Goal: Task Accomplishment & Management: Manage account settings

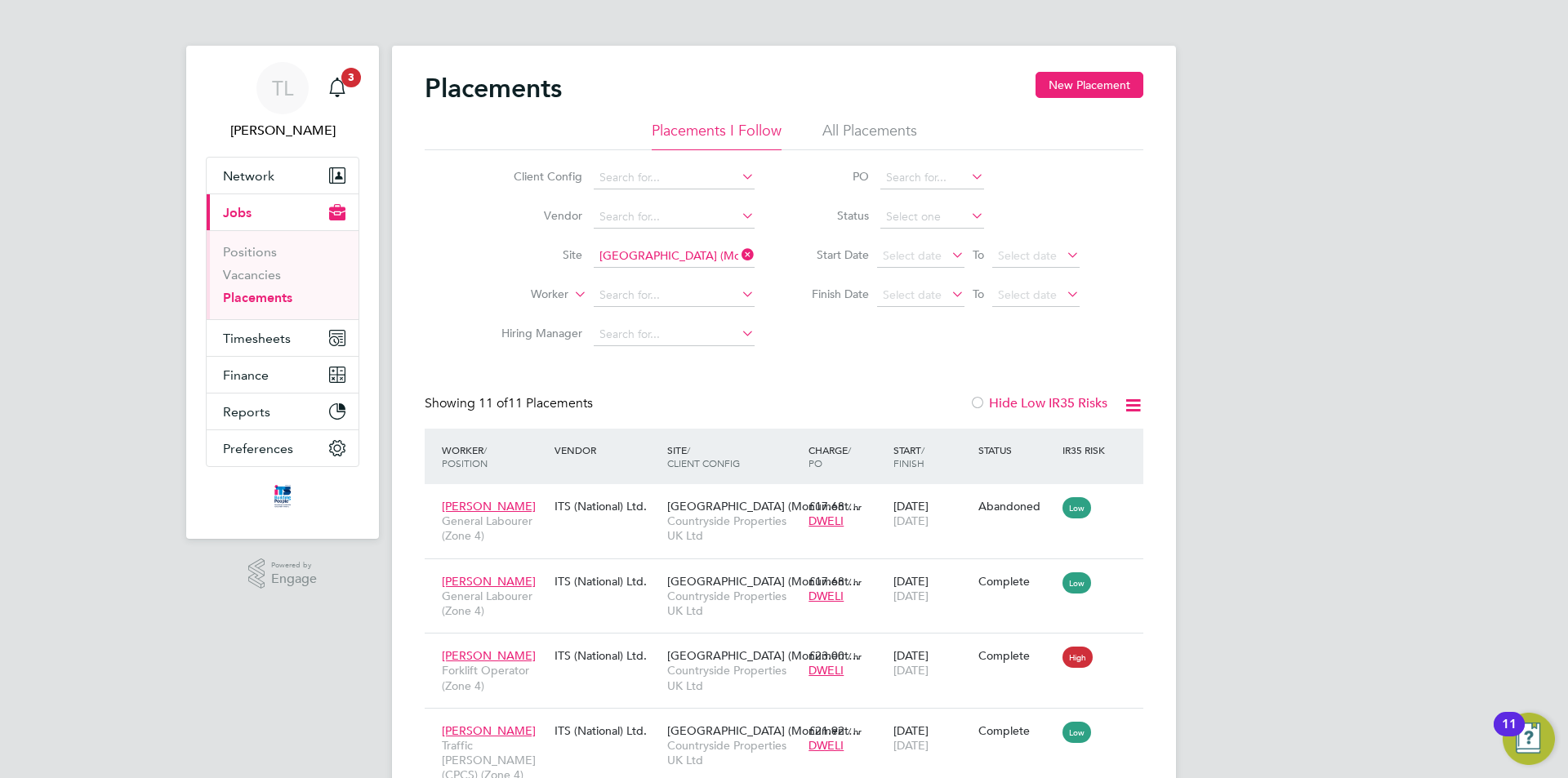
click at [269, 265] on li "Positions" at bounding box center [284, 255] width 122 height 22
click at [265, 277] on link "Vacancies" at bounding box center [252, 274] width 58 height 16
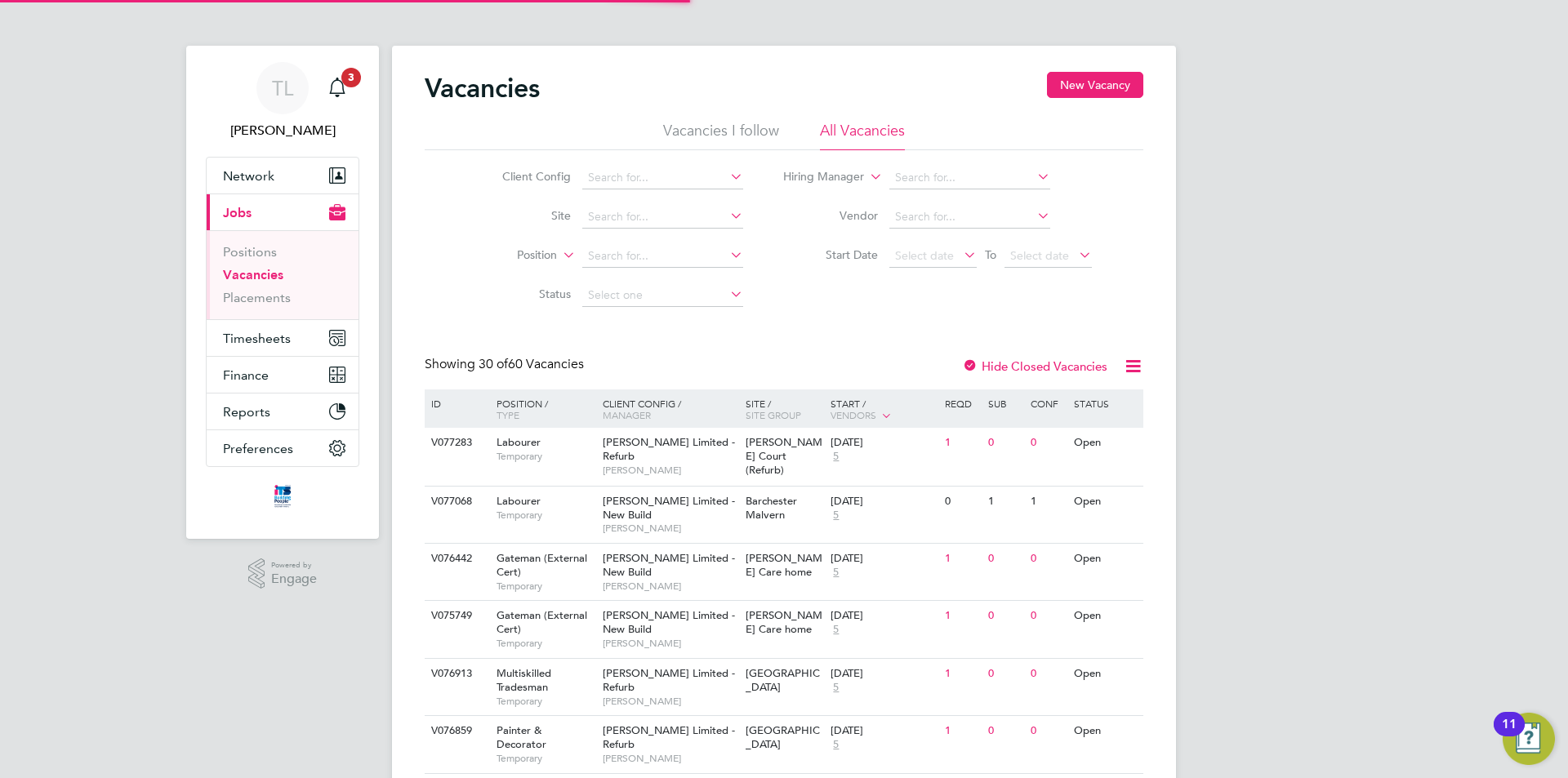
click at [650, 229] on li "Site" at bounding box center [609, 217] width 307 height 39
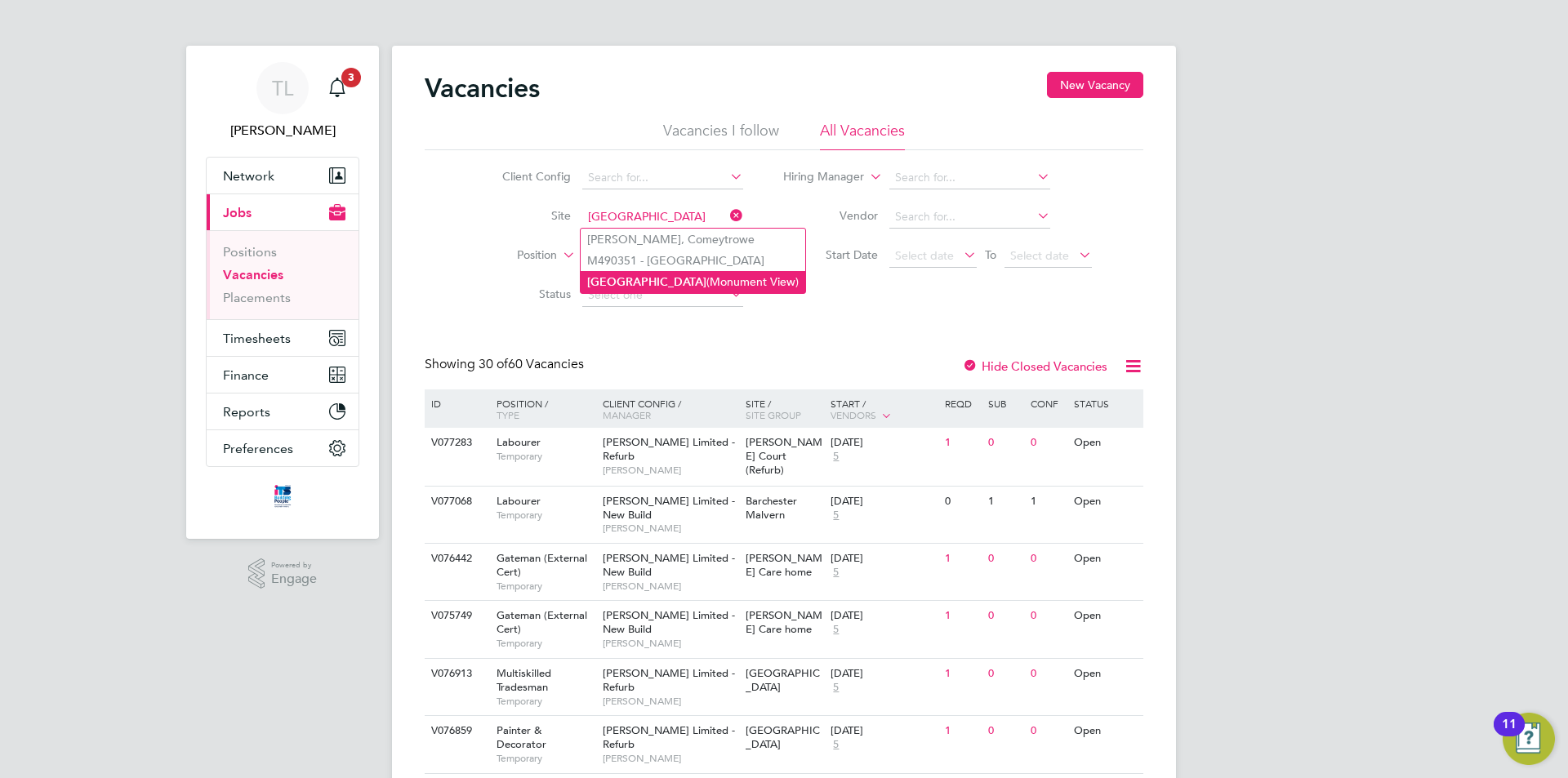
click at [653, 278] on li "Wellington (Monument View)" at bounding box center [693, 282] width 224 height 22
type input "[GEOGRAPHIC_DATA] (Monument View)"
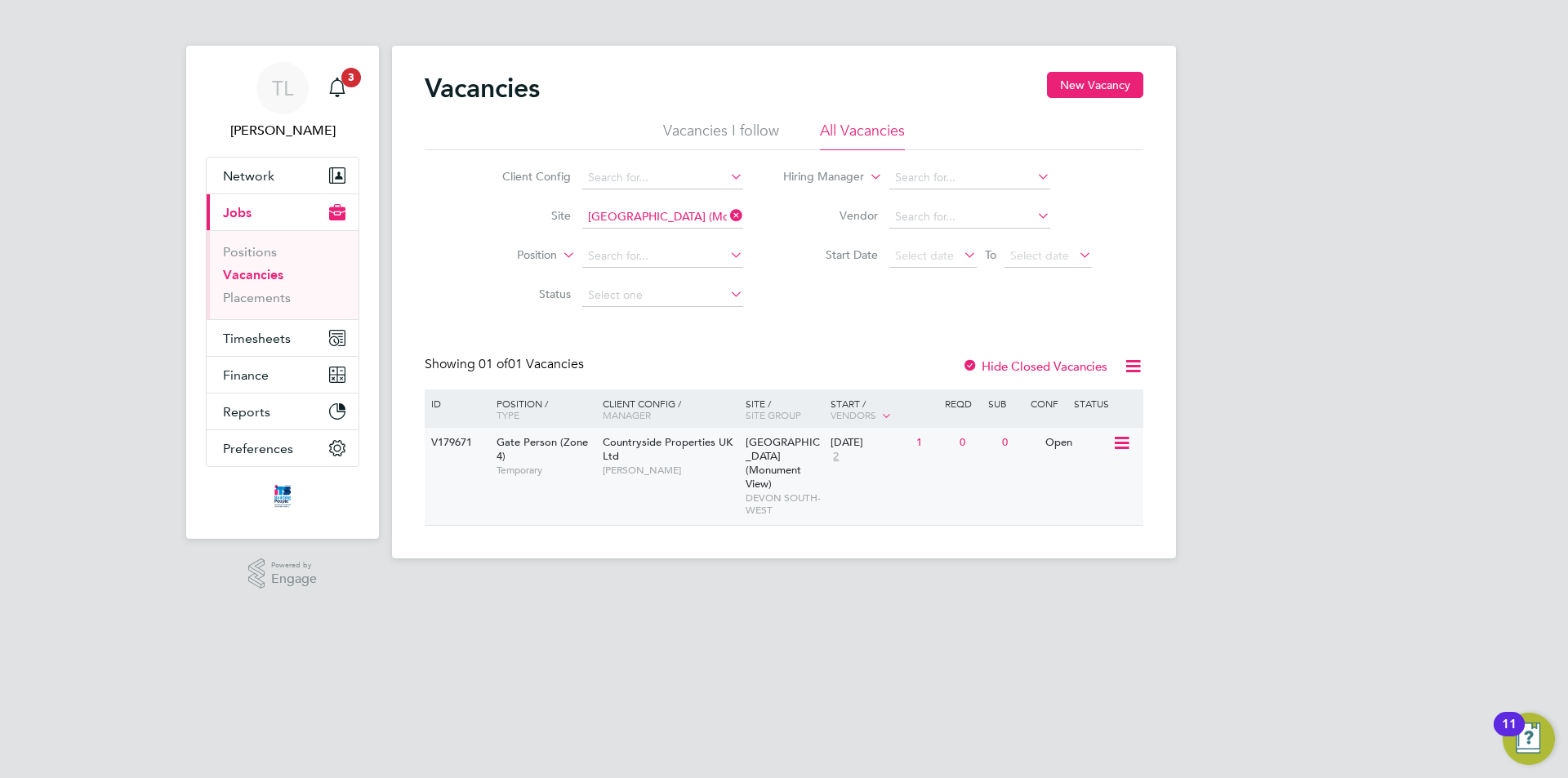
click at [663, 468] on span "[PERSON_NAME]" at bounding box center [670, 470] width 135 height 13
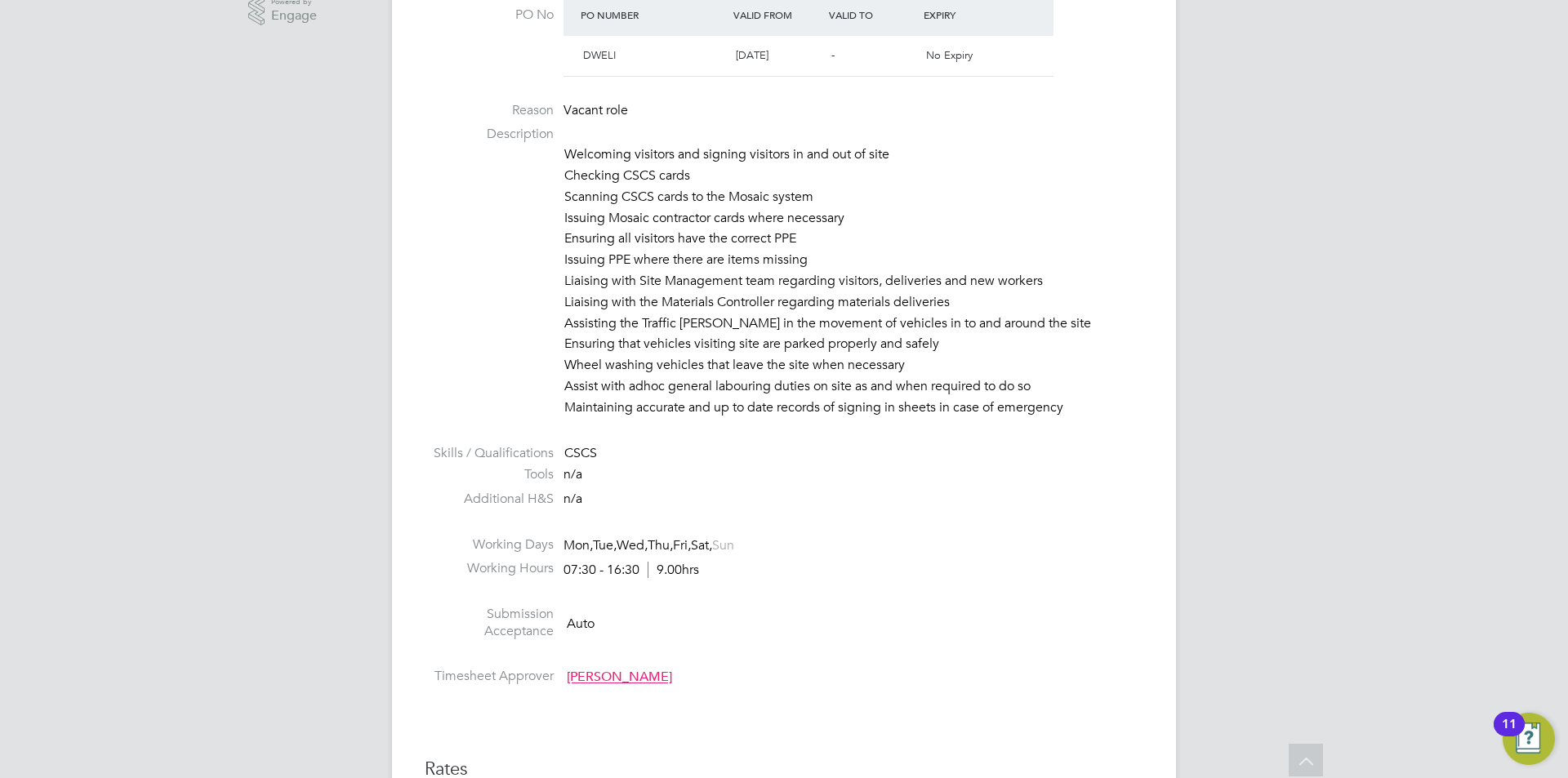
scroll to position [327, 0]
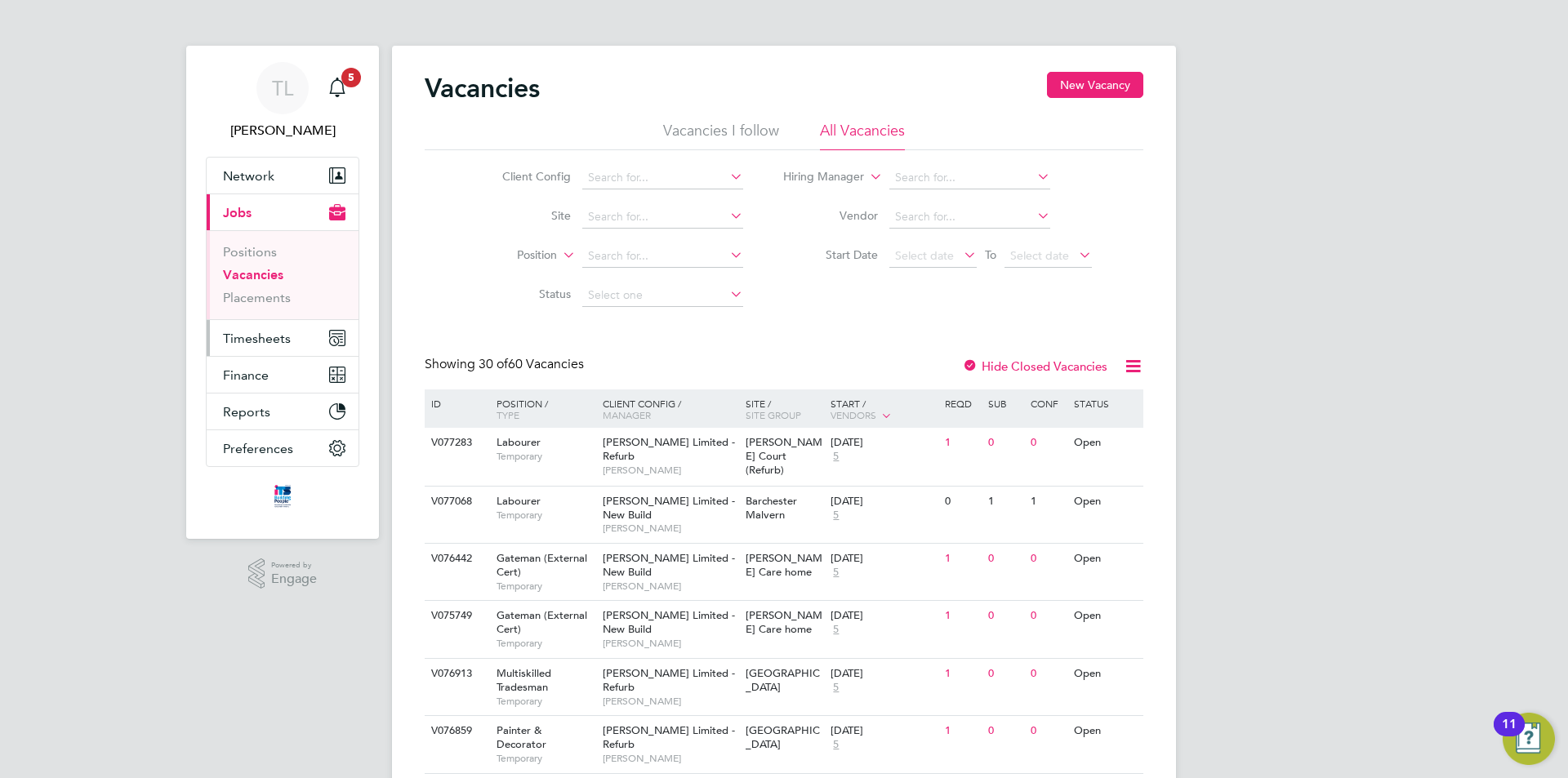
click at [243, 340] on span "Timesheets" at bounding box center [257, 338] width 68 height 16
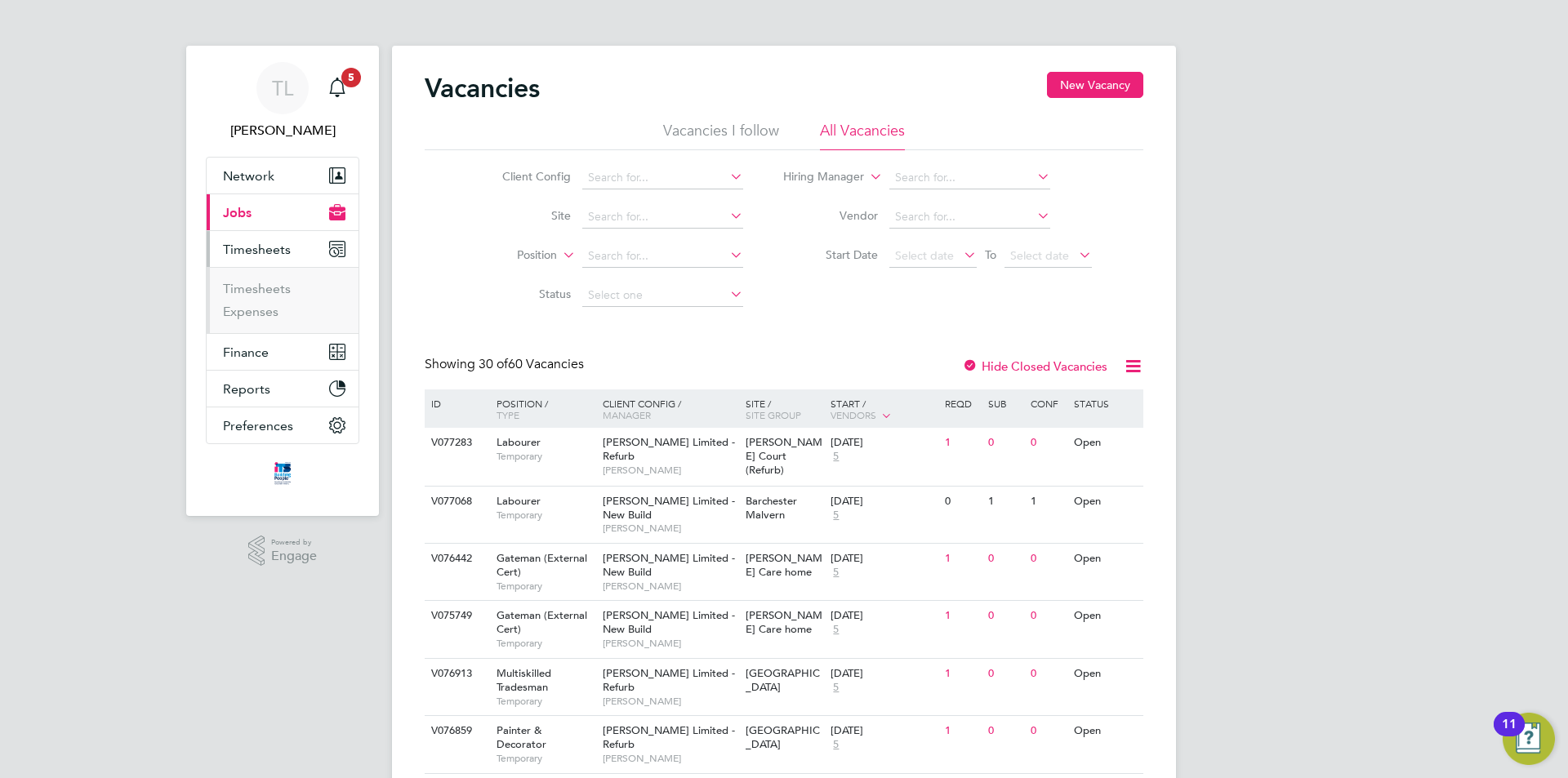
click at [269, 279] on ul "Timesheets Expenses" at bounding box center [282, 300] width 152 height 66
click at [263, 289] on link "Timesheets" at bounding box center [257, 288] width 68 height 16
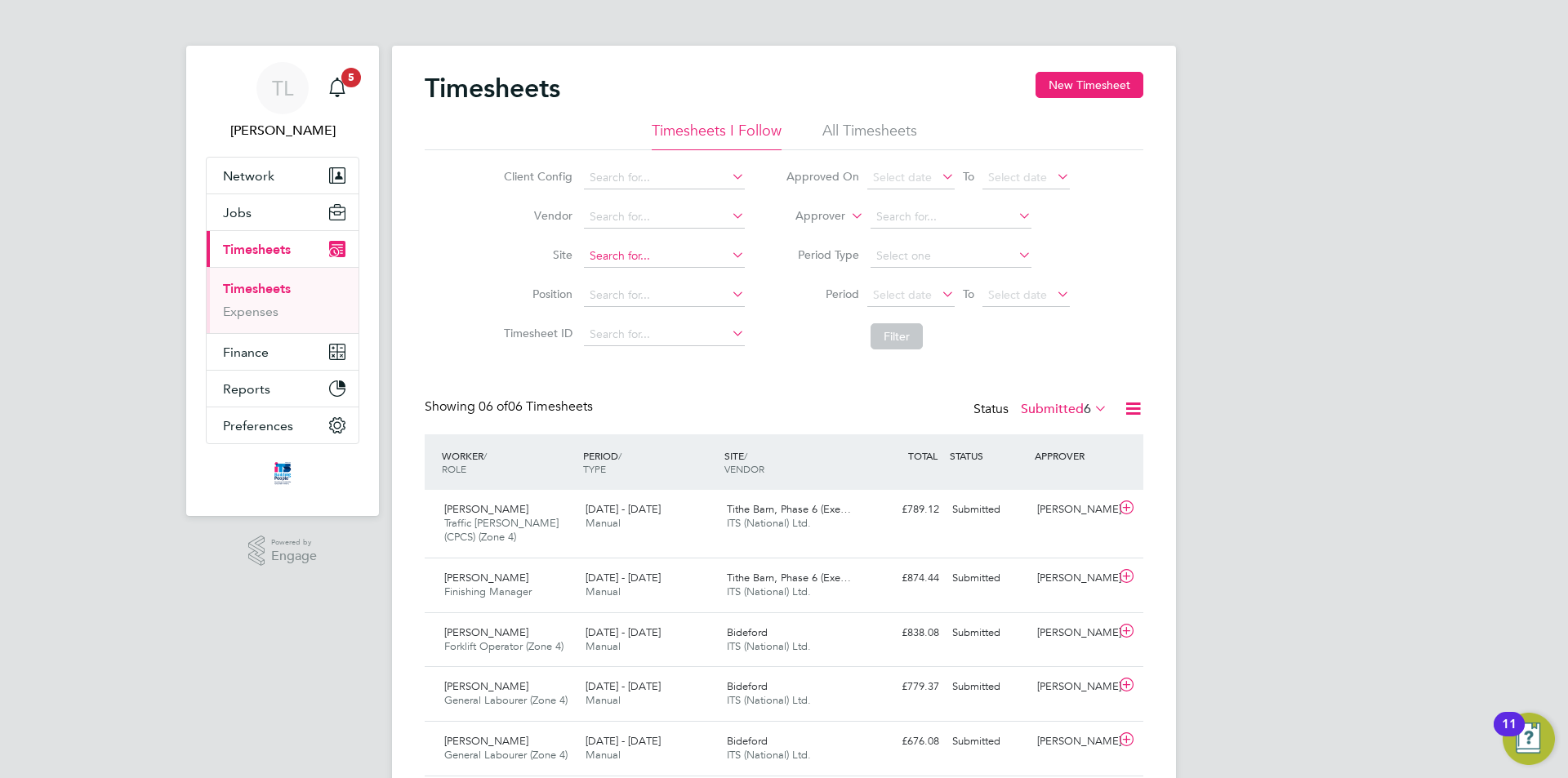
click at [687, 255] on input at bounding box center [663, 256] width 160 height 22
click at [661, 272] on li "Bide ford" at bounding box center [675, 278] width 186 height 22
type input "Bideford"
click at [894, 342] on button "Filter" at bounding box center [896, 336] width 52 height 26
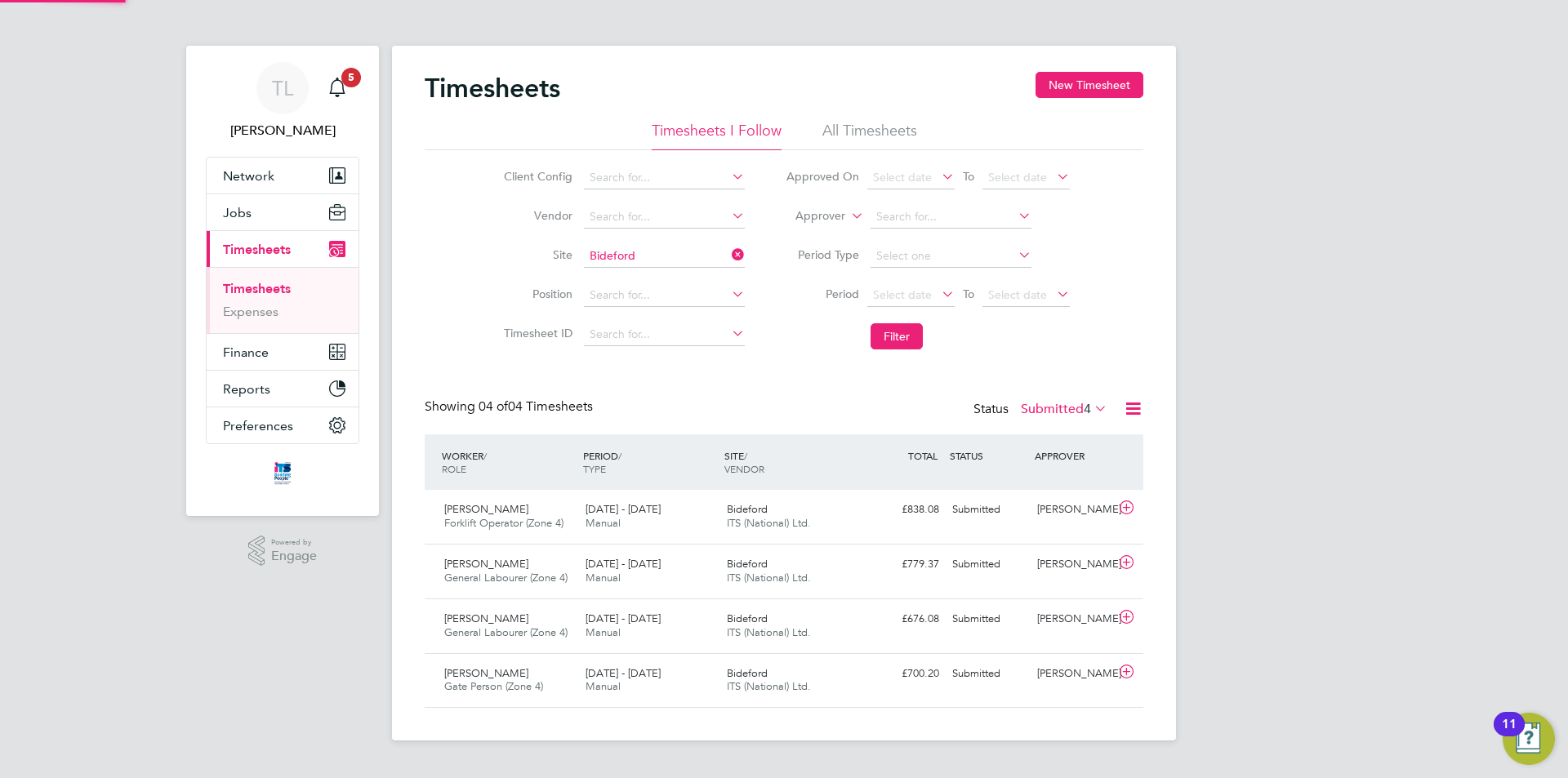
scroll to position [8, 8]
click at [728, 250] on icon at bounding box center [728, 254] width 0 height 22
click at [692, 255] on input at bounding box center [663, 256] width 160 height 22
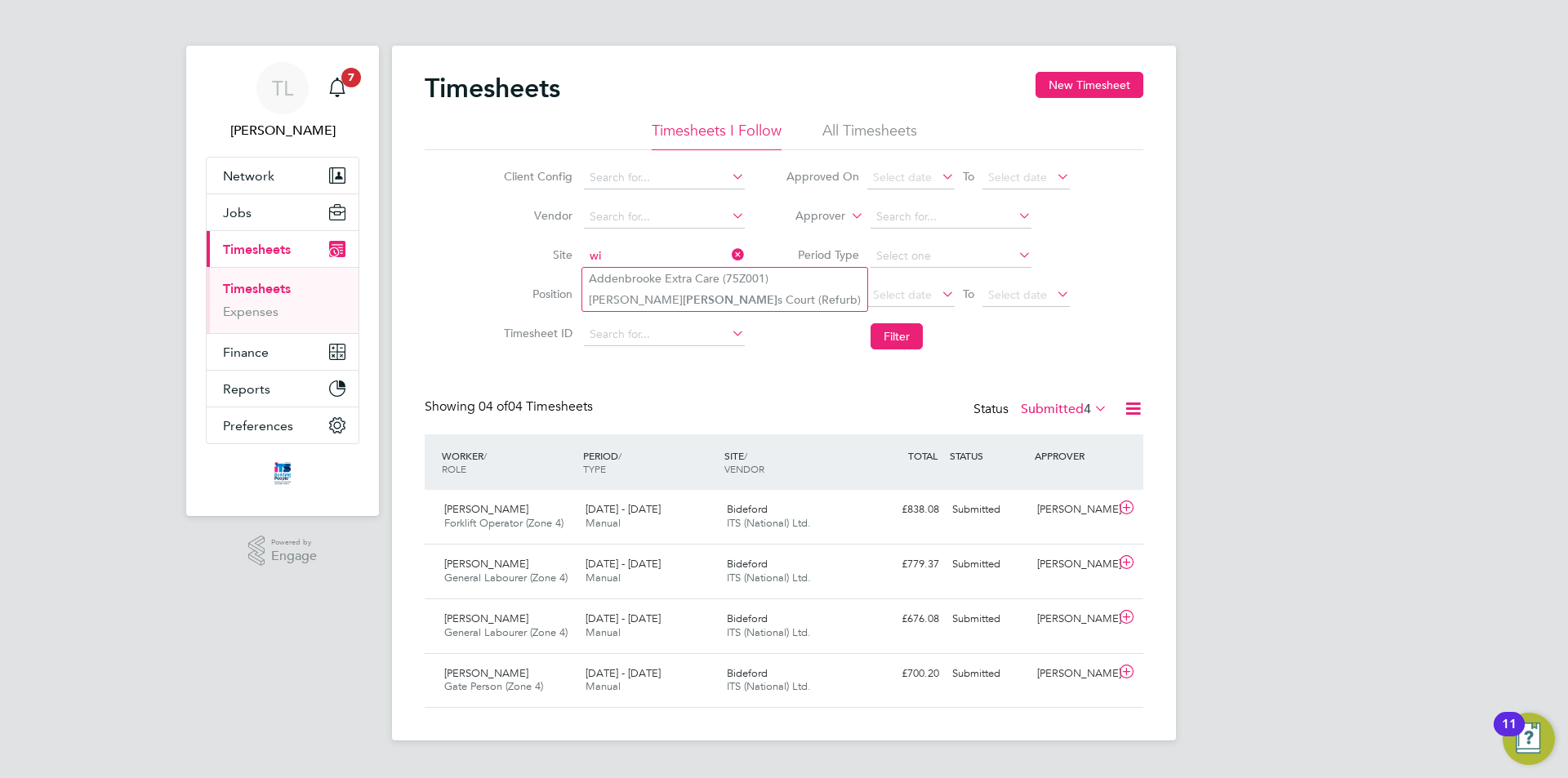
type input "w"
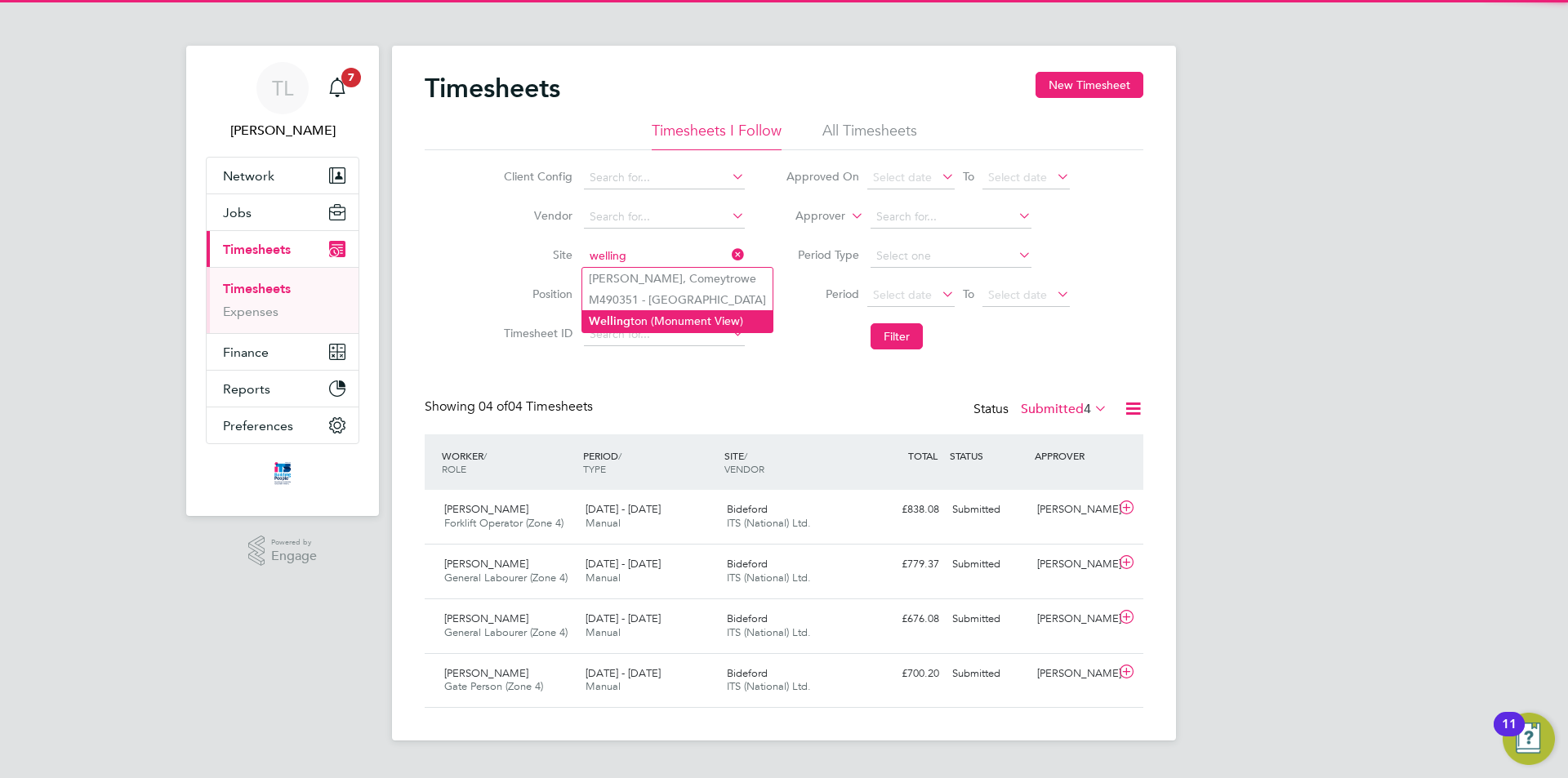
click at [658, 319] on li "Welling ton (Monument View)" at bounding box center [677, 321] width 190 height 22
type input "[GEOGRAPHIC_DATA] (Monument View)"
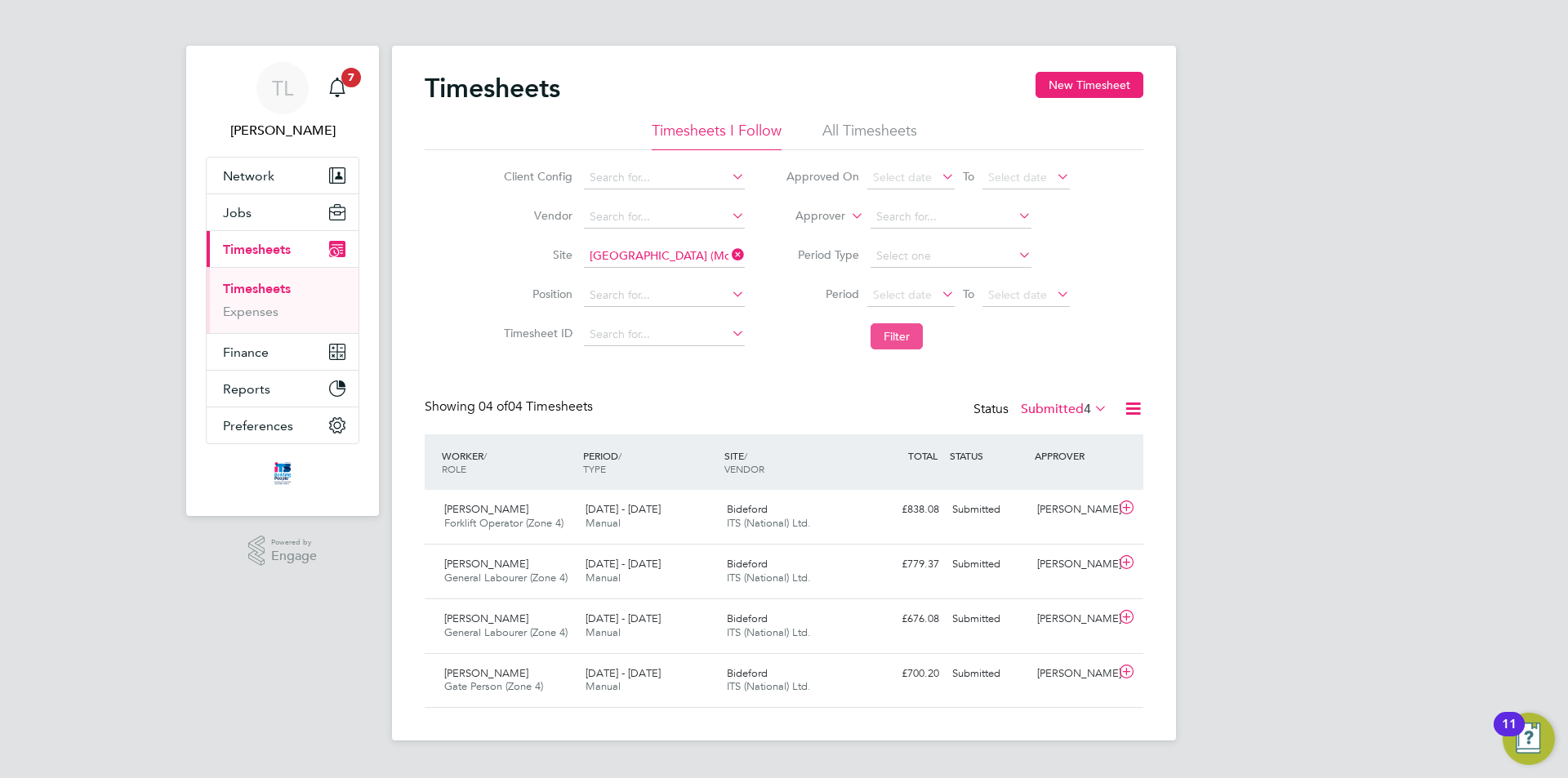
click at [900, 339] on button "Filter" at bounding box center [896, 336] width 52 height 26
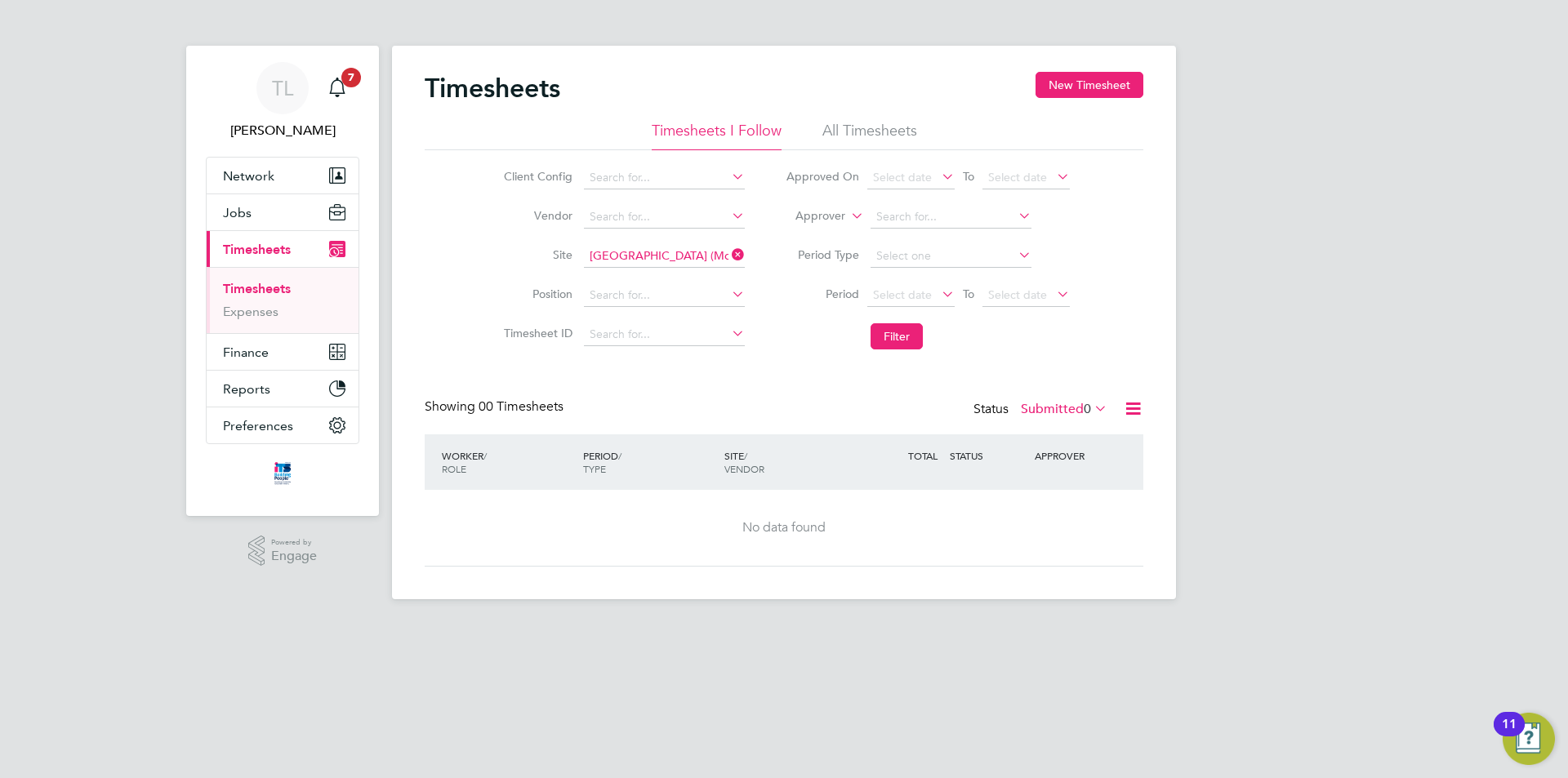
click at [920, 276] on li "Period Select date To Select date" at bounding box center [927, 295] width 325 height 39
click at [925, 291] on span "Select date" at bounding box center [902, 295] width 59 height 15
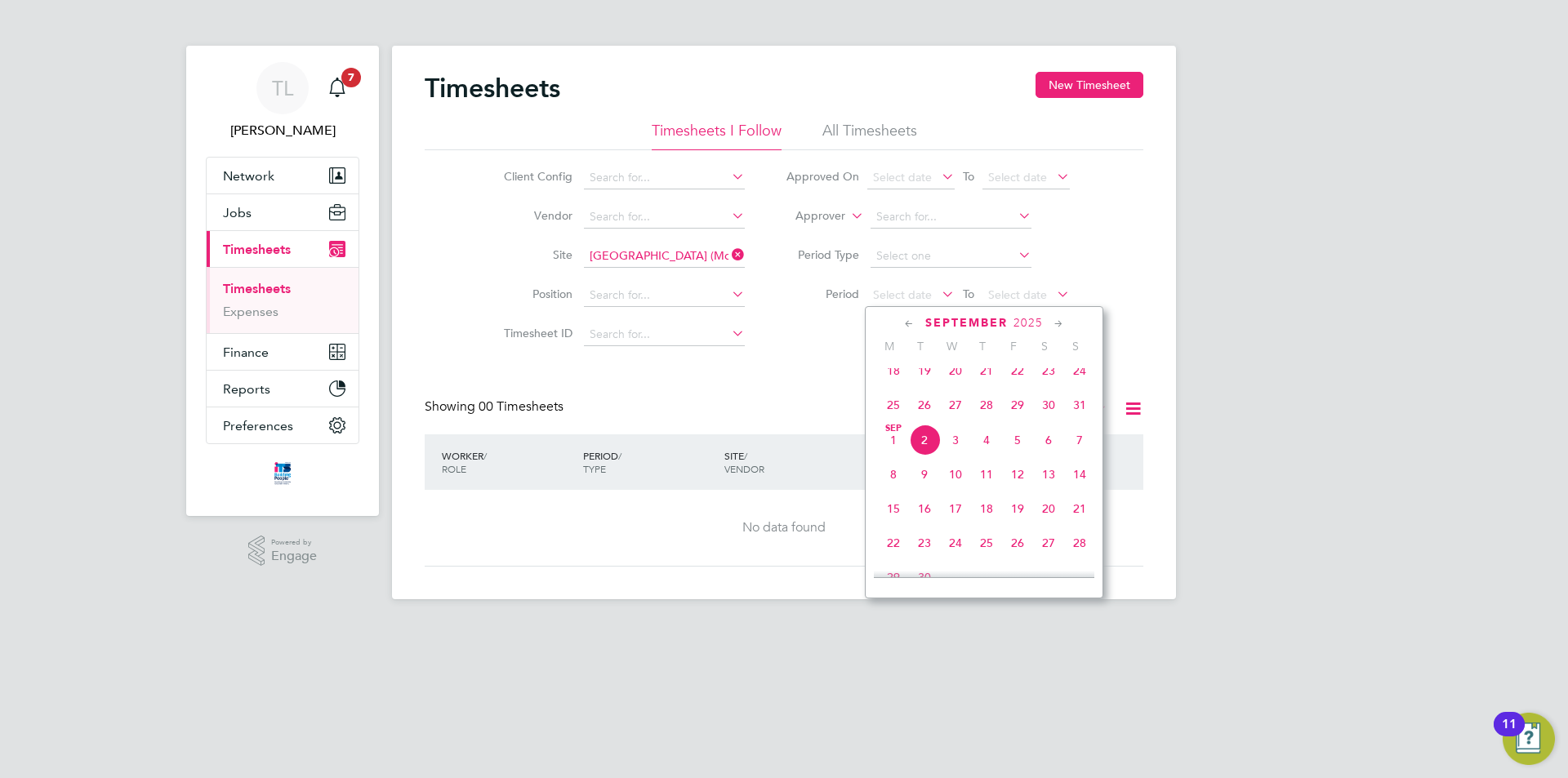
click at [1164, 363] on div "Timesheets New Timesheet Timesheets I Follow All Timesheets Client Config Vendo…" at bounding box center [783, 323] width 784 height 554
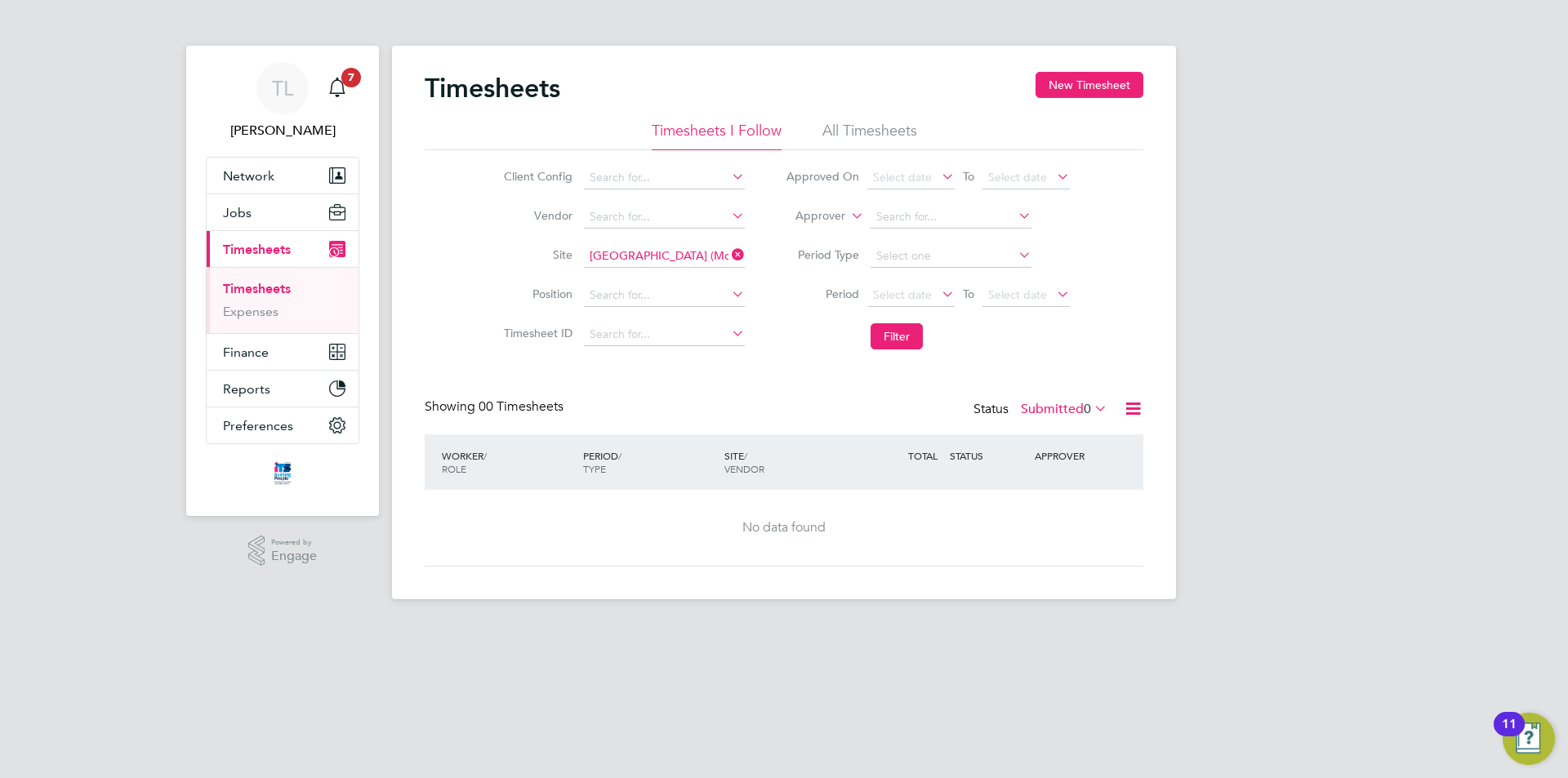
click at [1072, 401] on label "Submitted 0" at bounding box center [1064, 409] width 86 height 17
click at [1063, 510] on li "Approved" at bounding box center [1055, 506] width 75 height 22
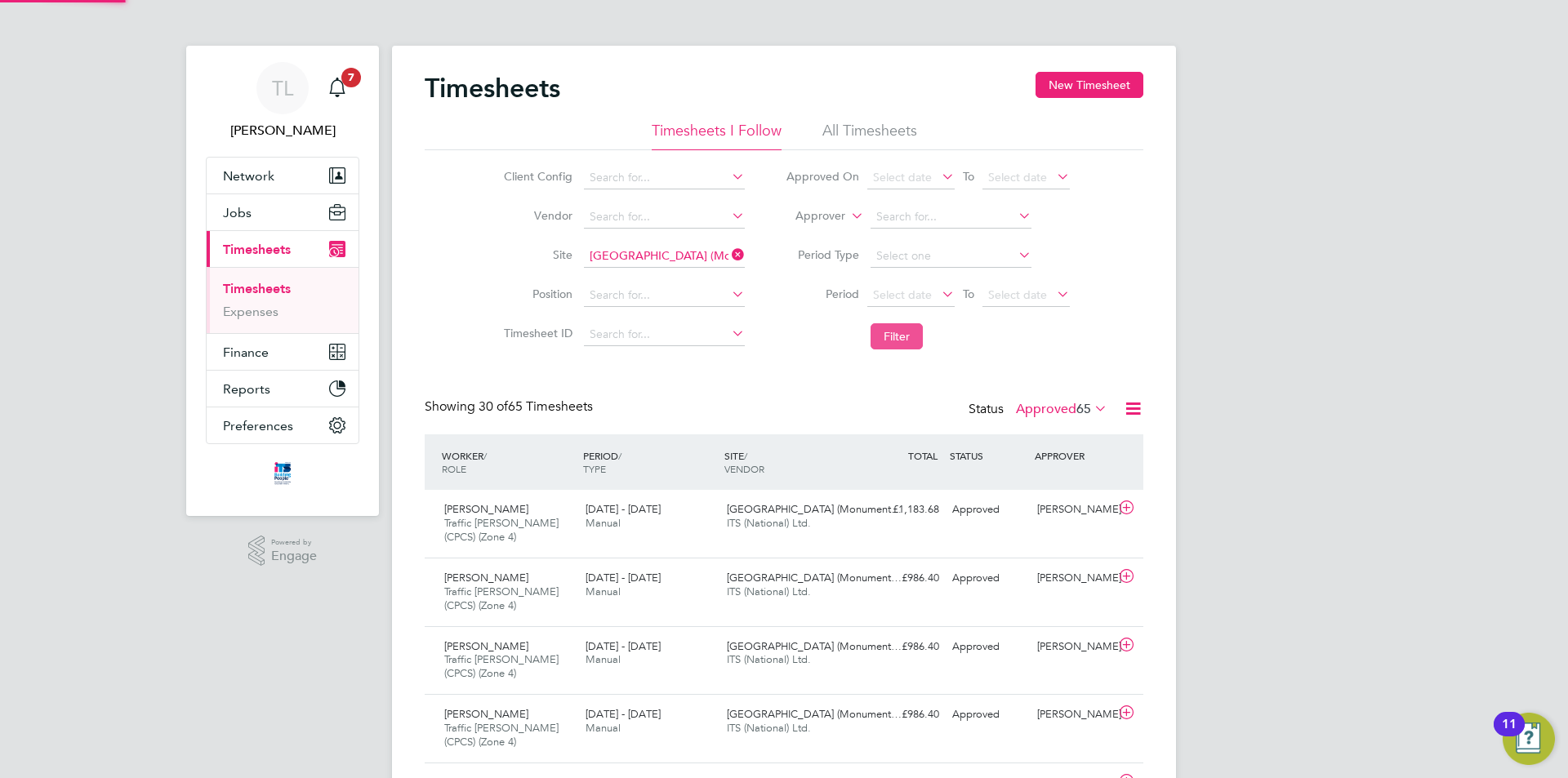
scroll to position [55, 142]
click at [920, 286] on span "Select date" at bounding box center [910, 296] width 87 height 22
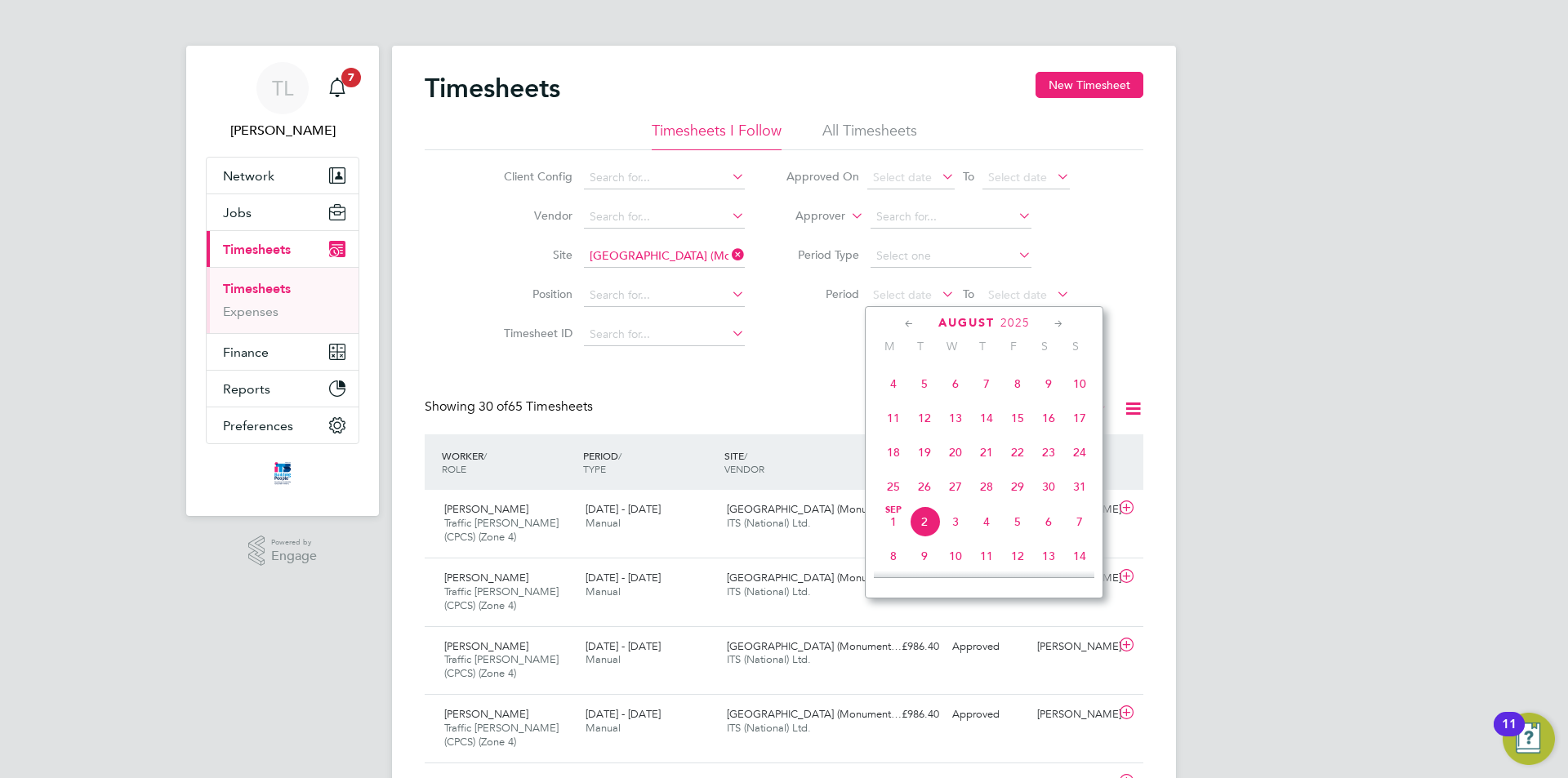
click at [1056, 460] on span "23" at bounding box center [1048, 451] width 31 height 31
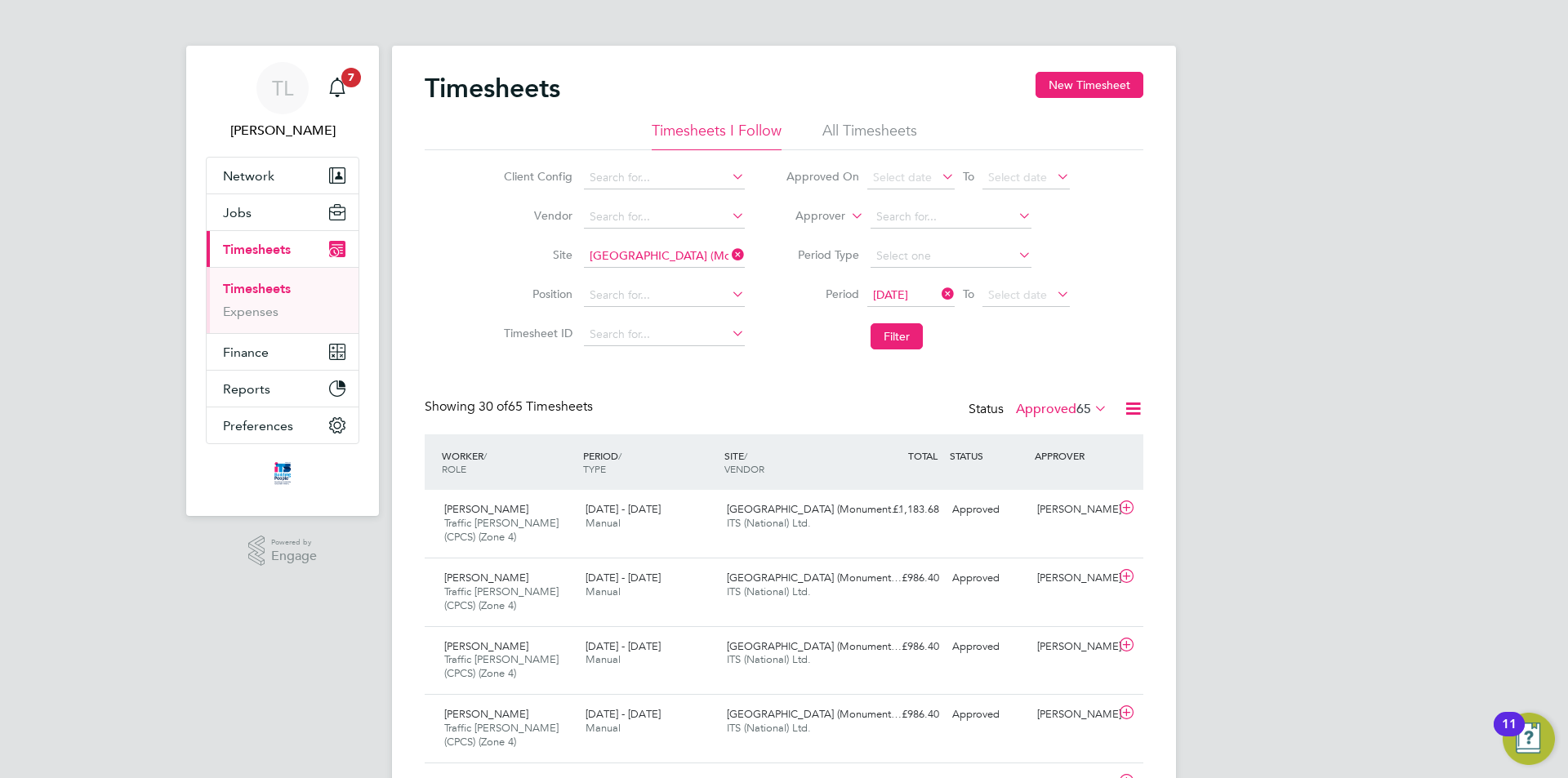
click at [1010, 308] on li "Period [DATE] To Select date" at bounding box center [927, 295] width 325 height 39
click at [1013, 306] on span "Select date" at bounding box center [1025, 296] width 87 height 22
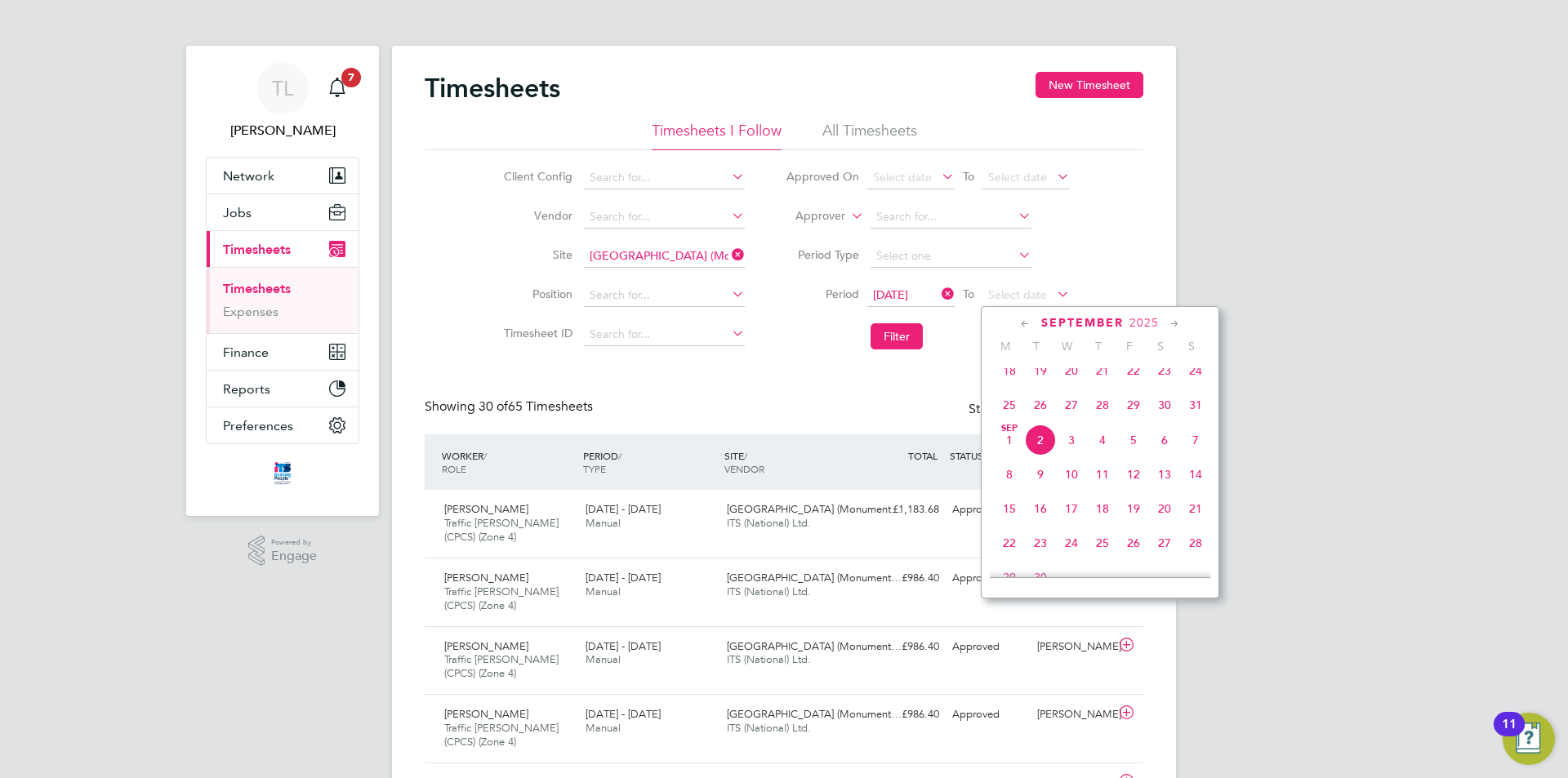
click at [1162, 416] on span "30" at bounding box center [1164, 404] width 31 height 31
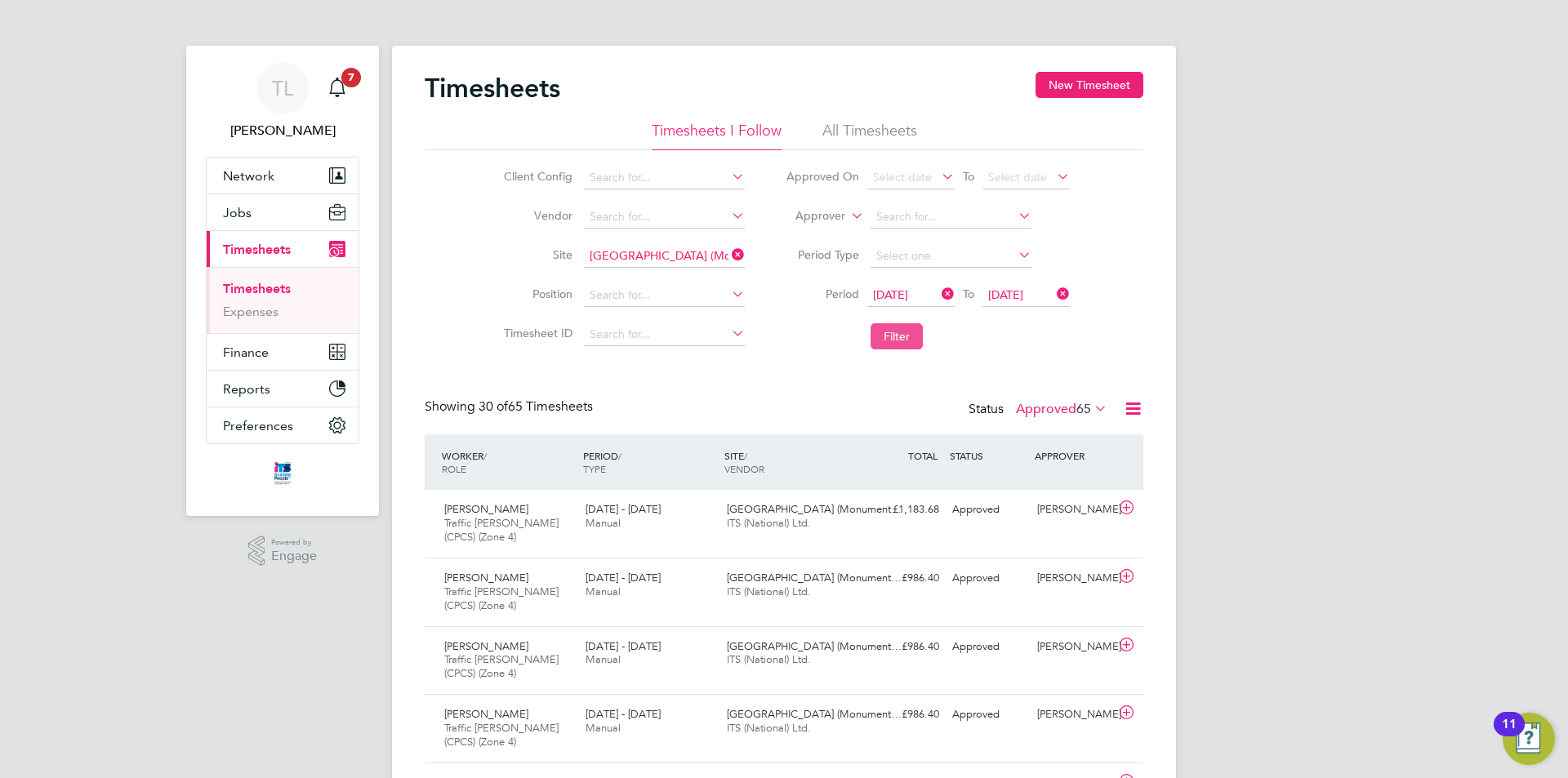
click at [904, 333] on button "Filter" at bounding box center [896, 336] width 52 height 26
